Goal: Navigation & Orientation: Find specific page/section

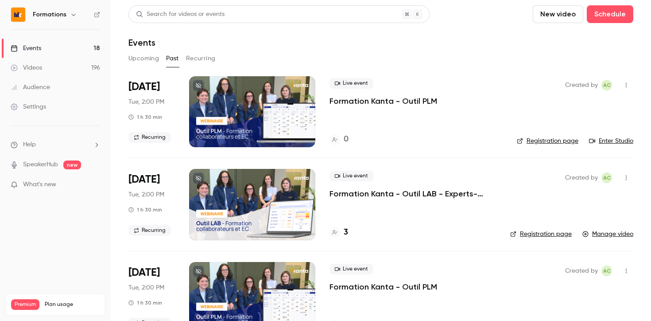
click at [73, 17] on icon "button" at bounding box center [73, 14] width 7 height 7
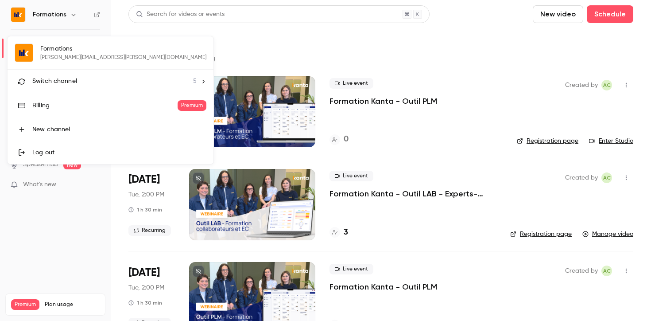
click at [91, 85] on div "Switch channel 5" at bounding box center [114, 81] width 164 height 9
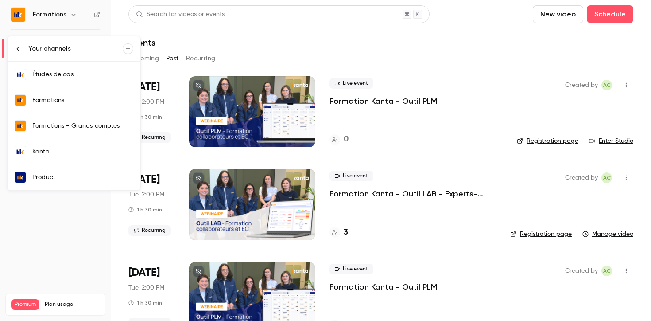
click at [66, 100] on div "Formations" at bounding box center [82, 100] width 101 height 9
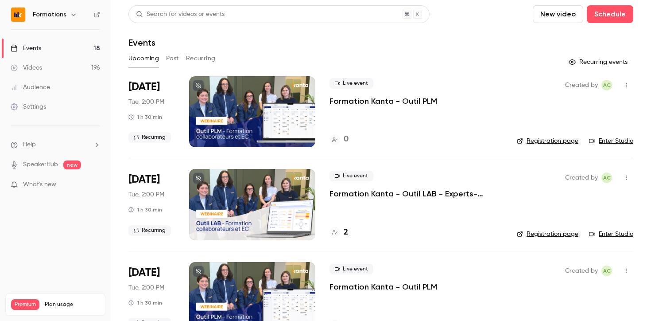
click at [166, 59] on div "Upcoming Past Recurring" at bounding box center [380, 58] width 505 height 14
click at [168, 62] on button "Past" at bounding box center [172, 58] width 13 height 14
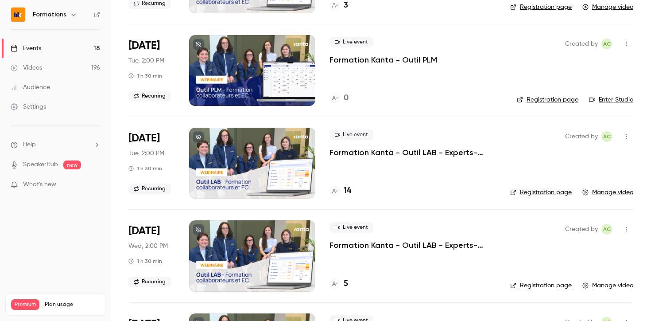
scroll to position [590, 0]
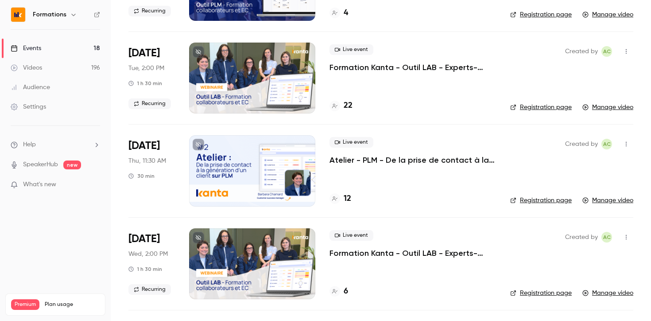
click at [265, 163] on div at bounding box center [252, 170] width 126 height 71
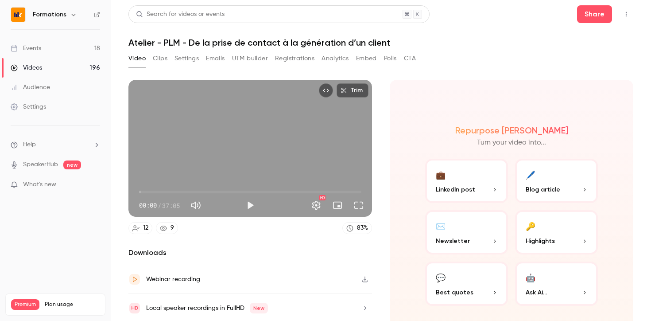
click at [164, 57] on button "Clips" at bounding box center [160, 58] width 15 height 14
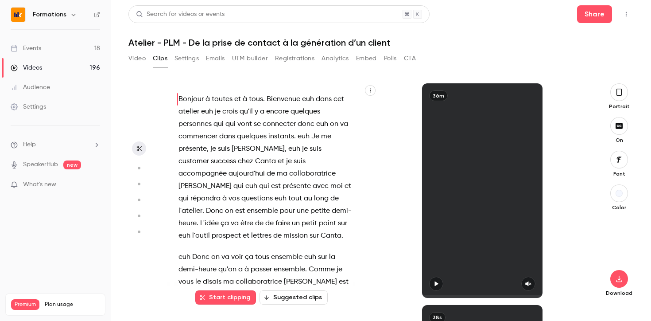
click at [190, 61] on button "Settings" at bounding box center [187, 58] width 24 height 14
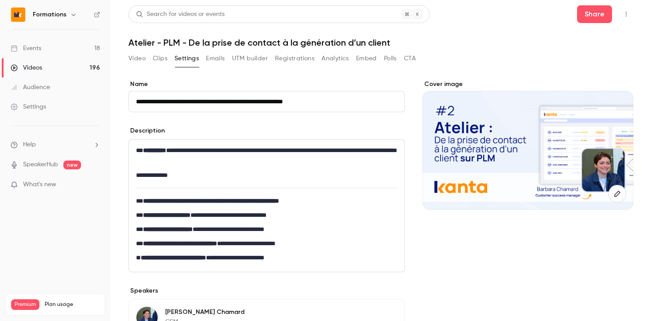
click at [523, 143] on div at bounding box center [528, 150] width 211 height 119
click at [595, 174] on div at bounding box center [528, 150] width 211 height 119
click at [613, 190] on icon "button" at bounding box center [618, 193] width 10 height 7
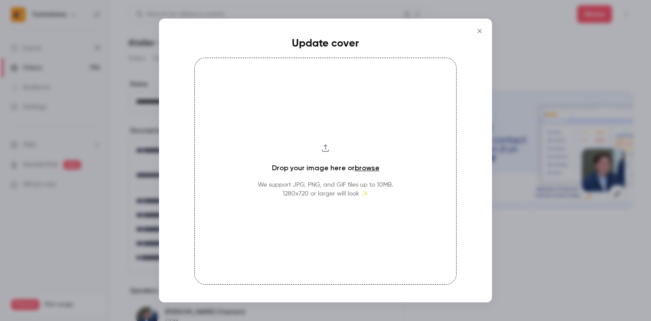
click at [479, 32] on icon "Close" at bounding box center [479, 30] width 11 height 7
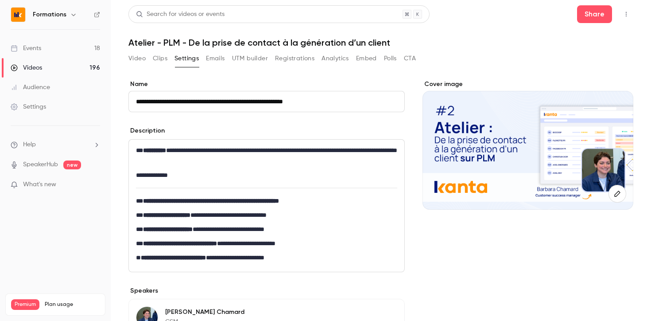
click at [518, 126] on div at bounding box center [528, 150] width 211 height 119
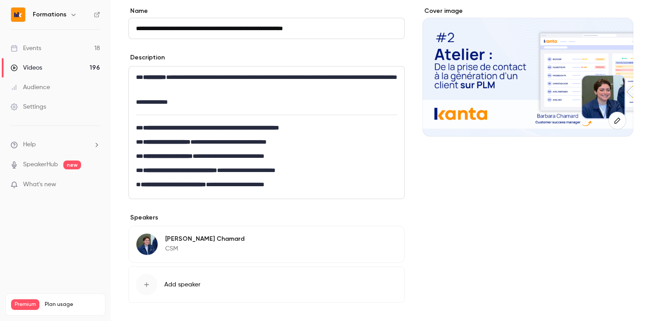
scroll to position [31, 0]
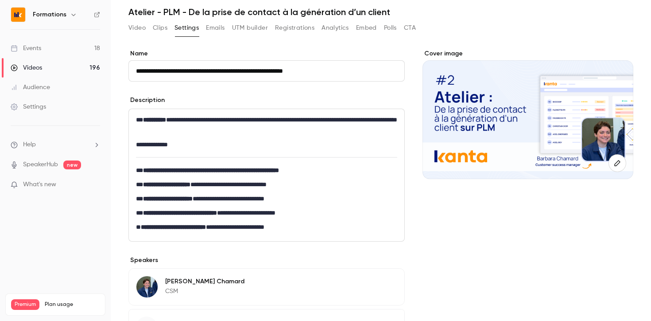
click at [585, 101] on div at bounding box center [528, 119] width 211 height 119
click at [156, 28] on button "Clips" at bounding box center [160, 28] width 15 height 14
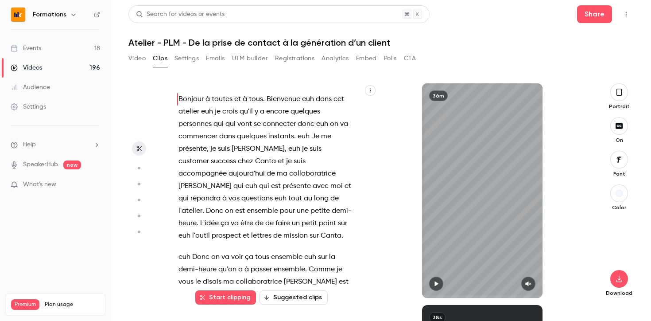
click at [142, 56] on button "Video" at bounding box center [136, 58] width 17 height 14
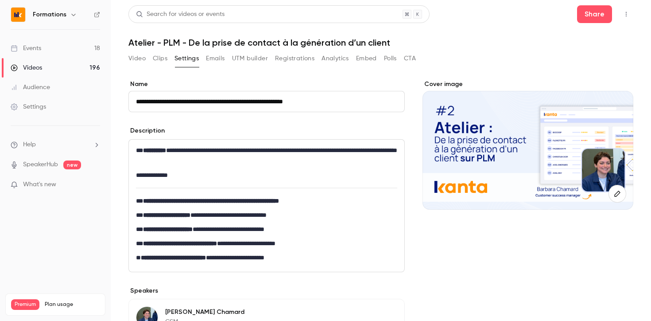
click at [461, 144] on div at bounding box center [528, 150] width 211 height 119
drag, startPoint x: 612, startPoint y: 187, endPoint x: 537, endPoint y: 166, distance: 77.8
click at [537, 166] on div at bounding box center [528, 150] width 211 height 119
click at [614, 191] on icon "button" at bounding box center [617, 194] width 6 height 6
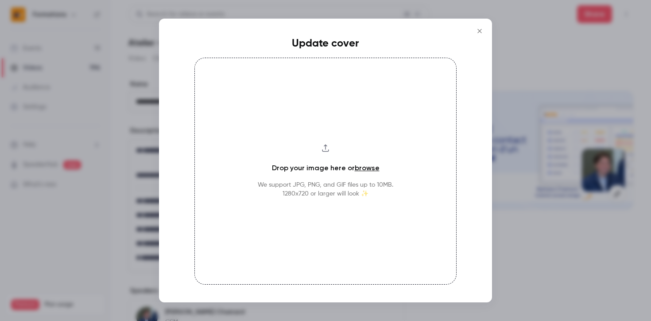
click at [482, 29] on icon "Close" at bounding box center [479, 30] width 11 height 7
